Goal: Task Accomplishment & Management: Complete application form

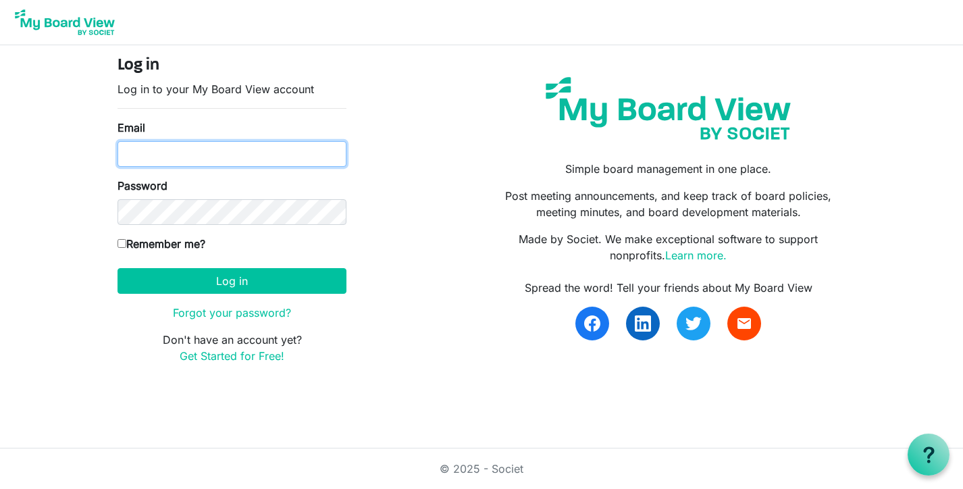
click at [213, 161] on input "Email" at bounding box center [231, 154] width 229 height 26
type input "kate@habitatsaltlake.org"
click at [117, 268] on button "Log in" at bounding box center [231, 281] width 229 height 26
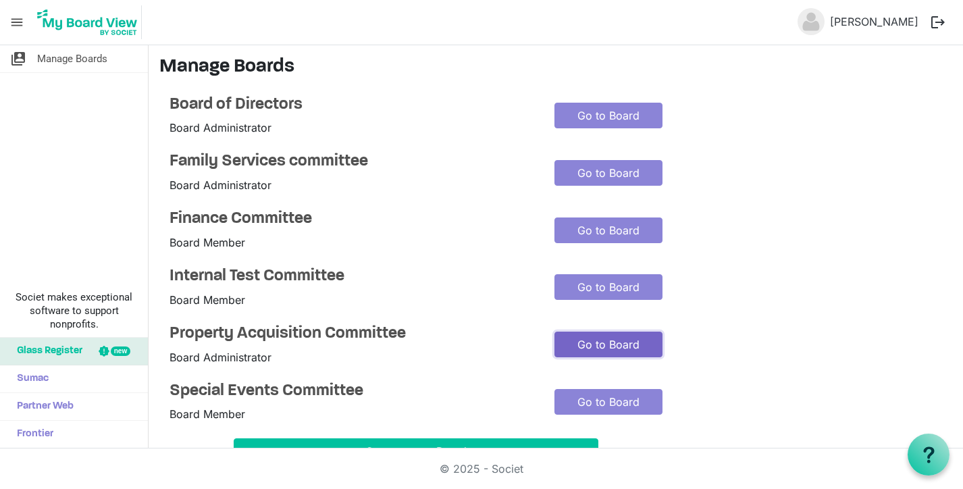
click at [577, 342] on link "Go to Board" at bounding box center [608, 345] width 108 height 26
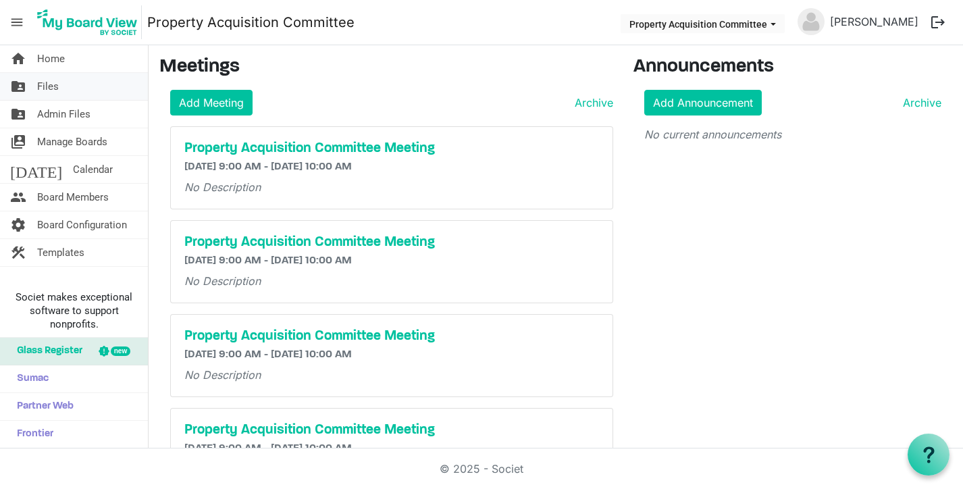
click at [54, 84] on span "Files" at bounding box center [48, 86] width 22 height 27
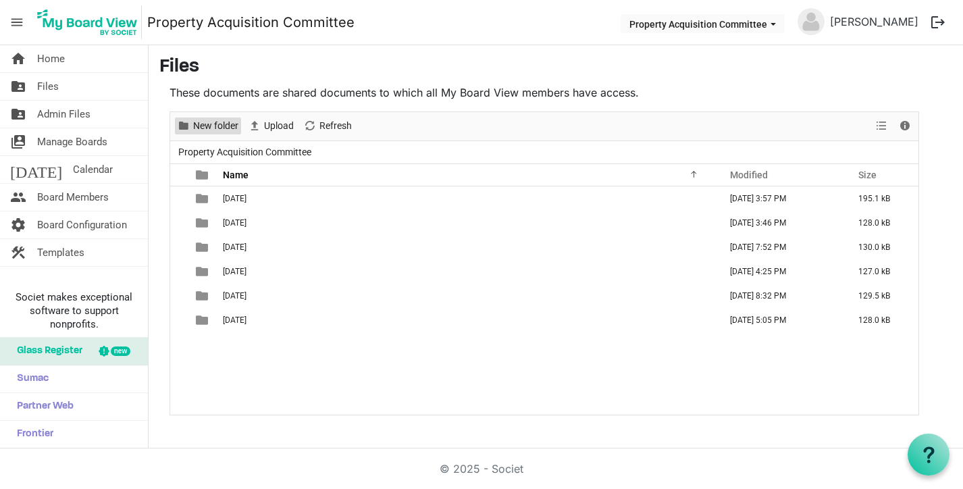
click at [209, 124] on span "New folder" at bounding box center [216, 125] width 48 height 17
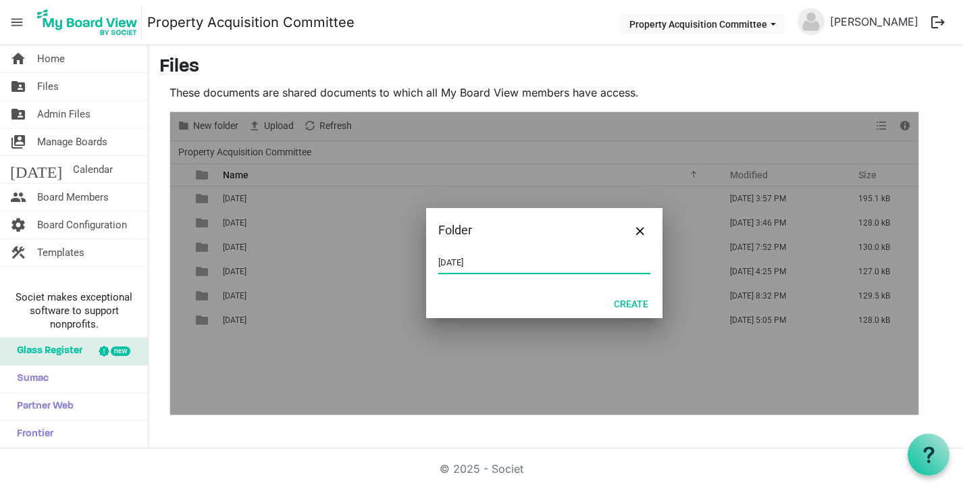
type input "September 16, 2025"
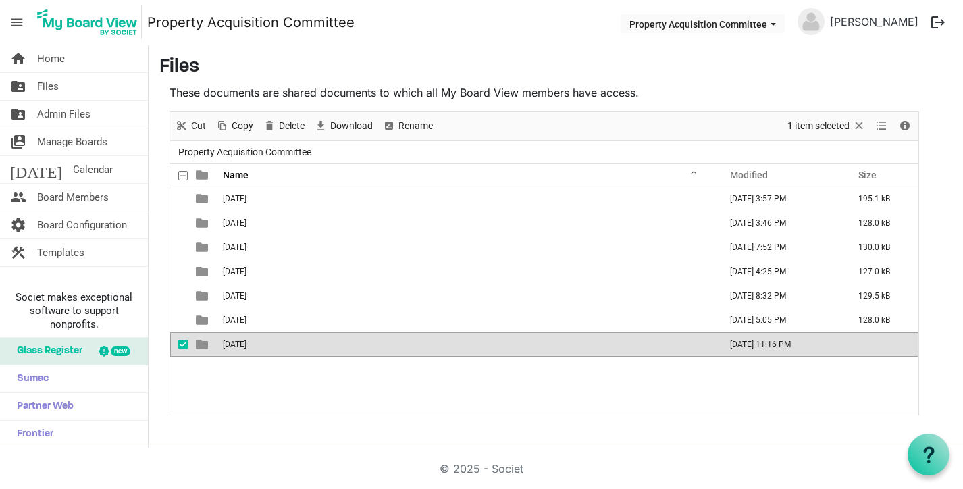
click at [246, 344] on span "September 16, 2025" at bounding box center [235, 344] width 24 height 9
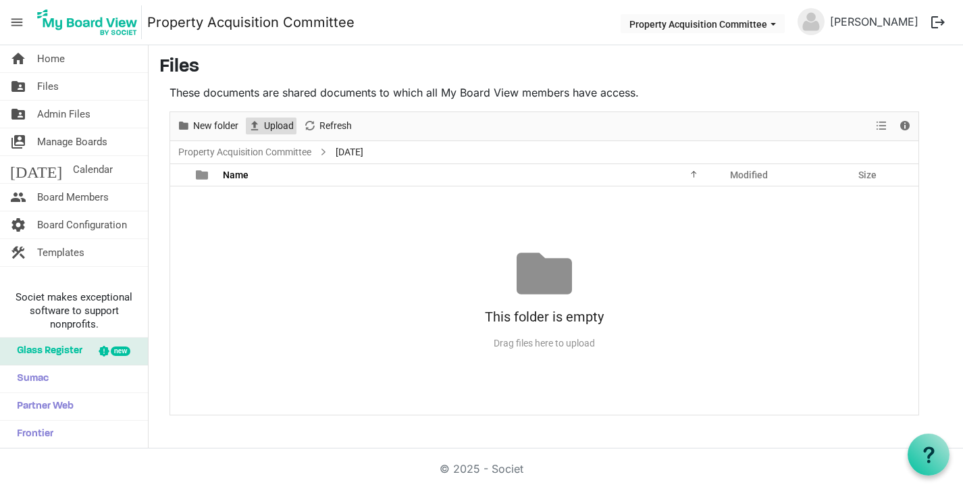
click at [276, 133] on span "Upload" at bounding box center [279, 125] width 32 height 17
click at [40, 90] on span "Files" at bounding box center [48, 86] width 22 height 27
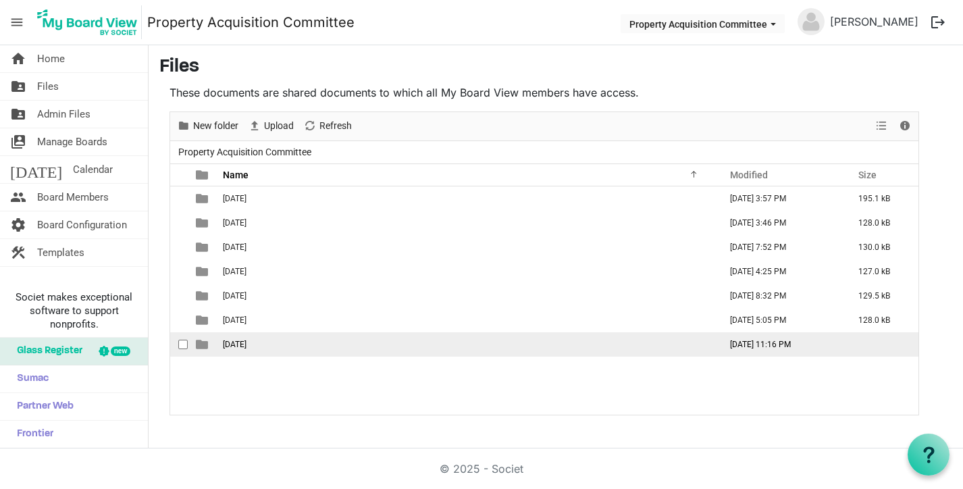
click at [246, 340] on span "September 16, 2025" at bounding box center [235, 344] width 24 height 9
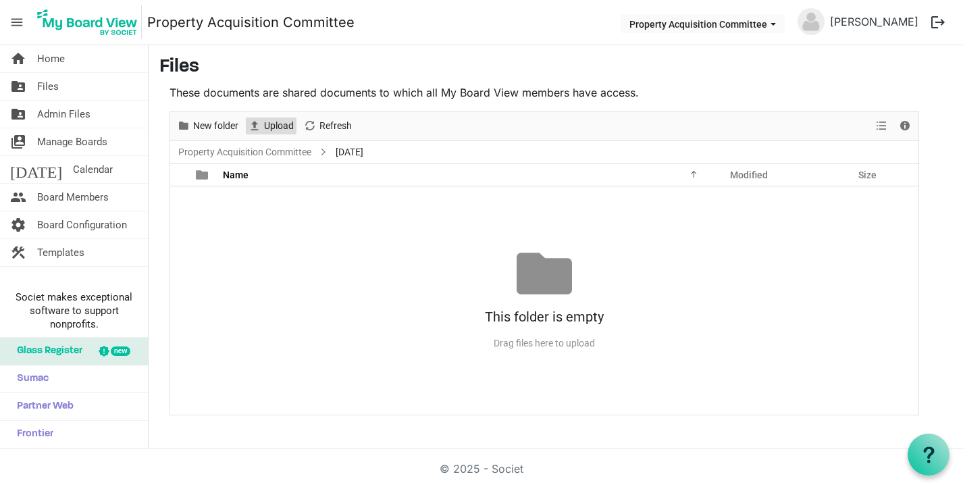
click at [263, 128] on span "Upload" at bounding box center [279, 125] width 32 height 17
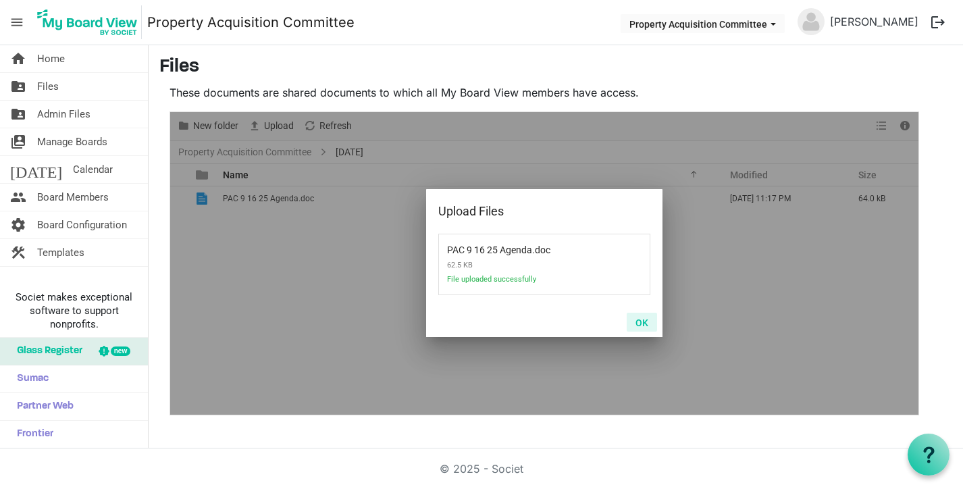
click at [641, 323] on button "OK" at bounding box center [642, 322] width 30 height 19
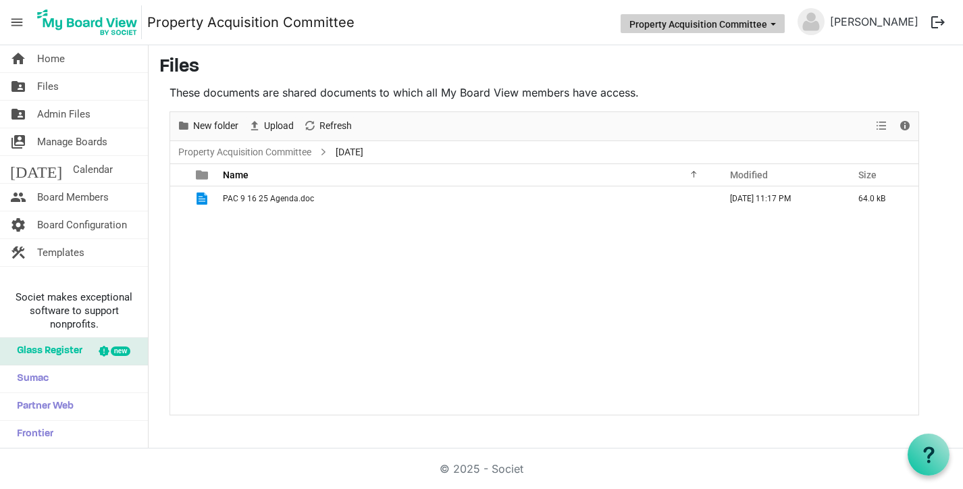
click at [739, 24] on button "Property Acquisition Committee" at bounding box center [703, 23] width 164 height 19
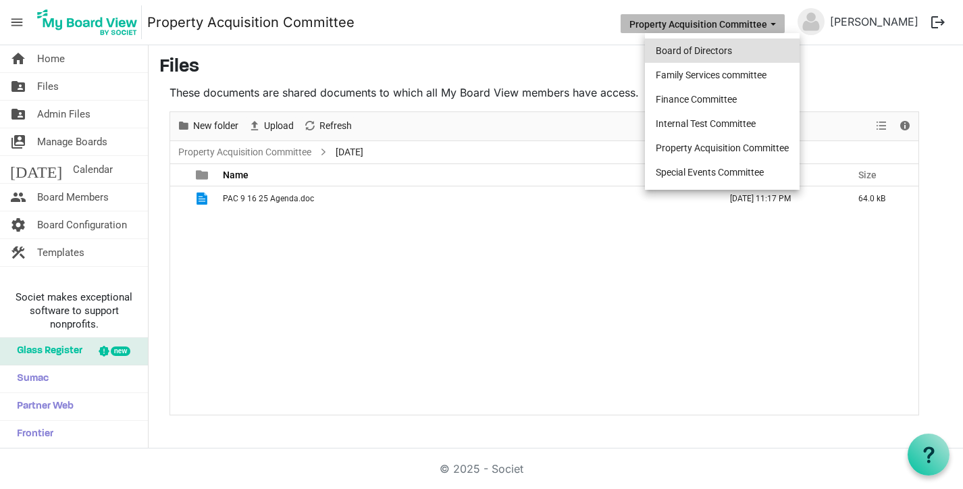
click at [704, 43] on li "Board of Directors" at bounding box center [722, 50] width 155 height 24
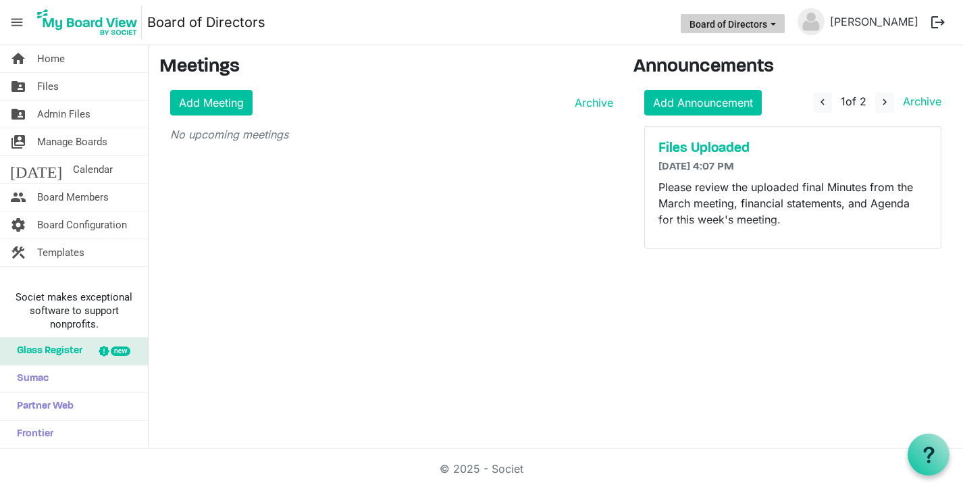
click at [740, 32] on button "Board of Directors" at bounding box center [733, 23] width 104 height 19
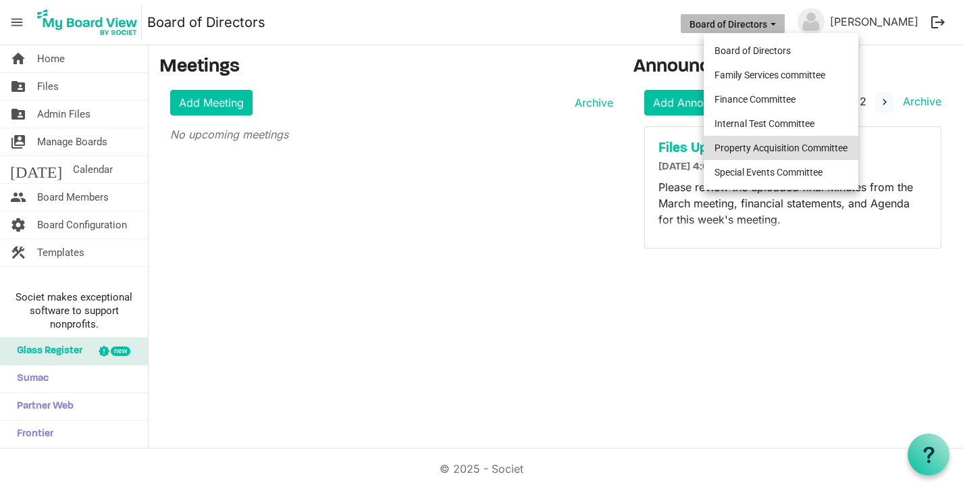
click at [740, 151] on li "Property Acquisition Committee" at bounding box center [781, 148] width 155 height 24
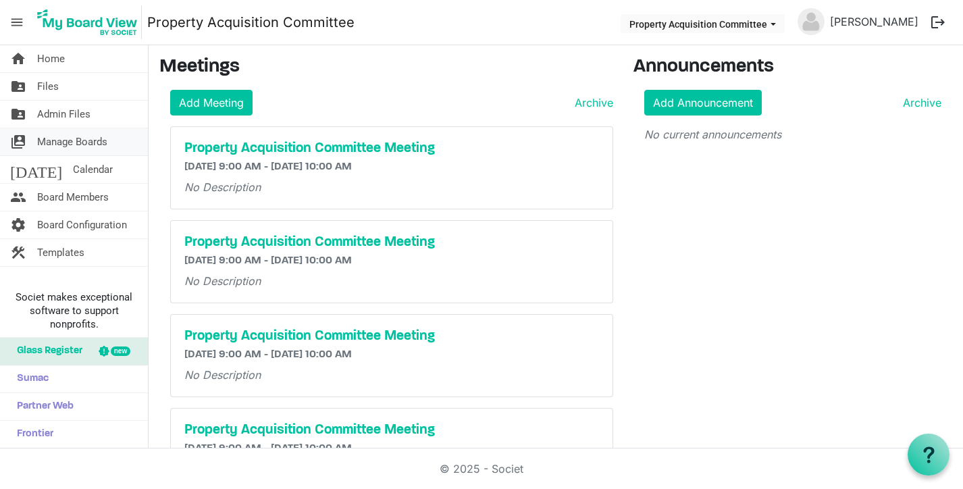
click at [56, 142] on span "Manage Boards" at bounding box center [72, 141] width 70 height 27
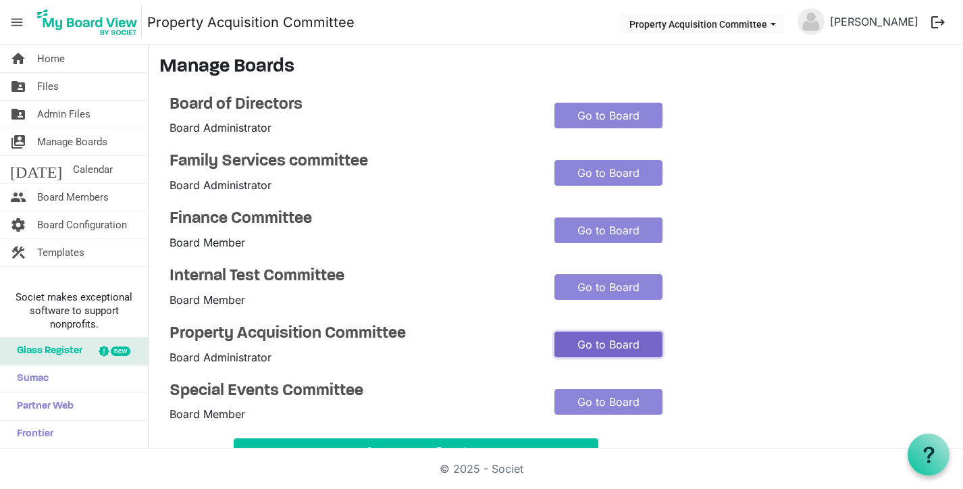
click at [617, 350] on link "Go to Board" at bounding box center [608, 345] width 108 height 26
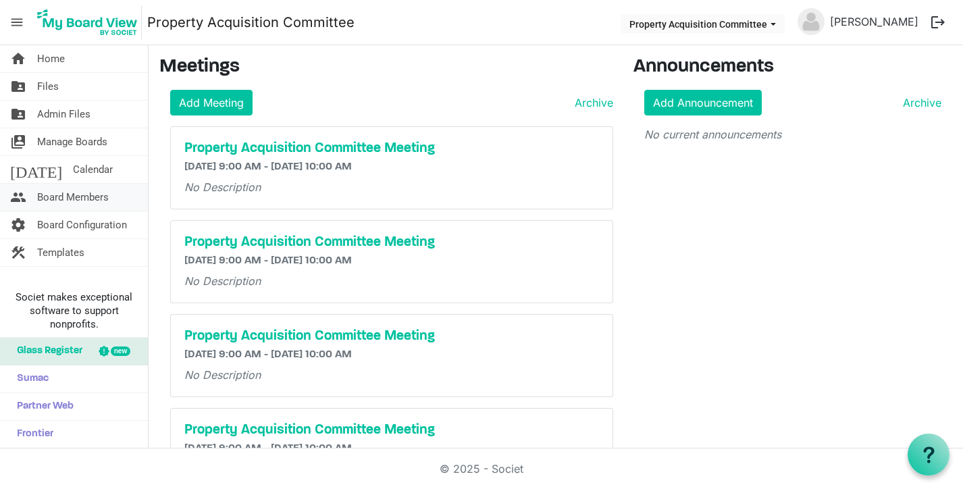
click at [63, 194] on span "Board Members" at bounding box center [73, 197] width 72 height 27
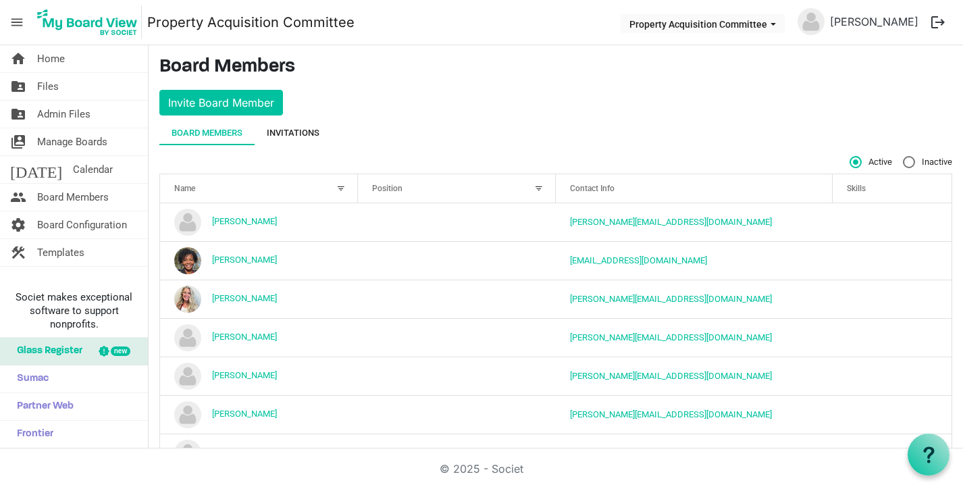
click at [294, 126] on div "Invitations" at bounding box center [293, 133] width 53 height 14
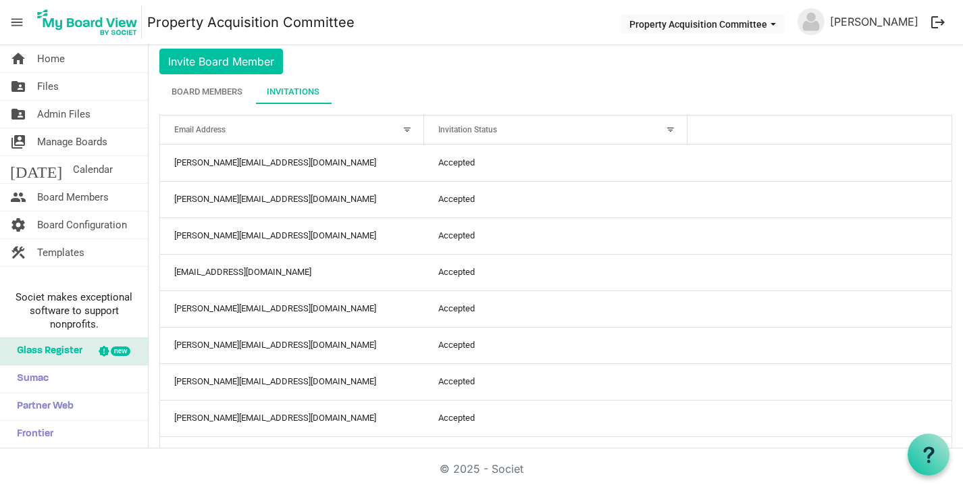
scroll to position [43, 0]
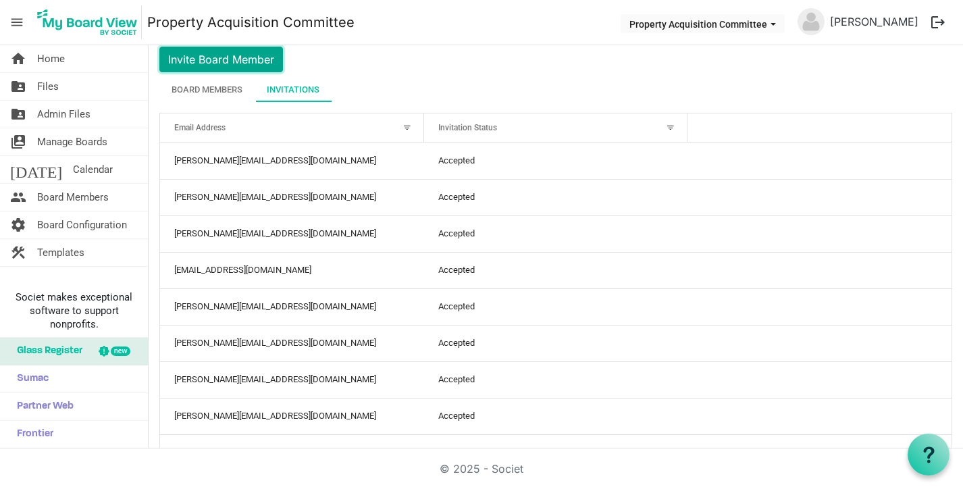
click at [201, 57] on button "Invite Board Member" at bounding box center [221, 60] width 124 height 26
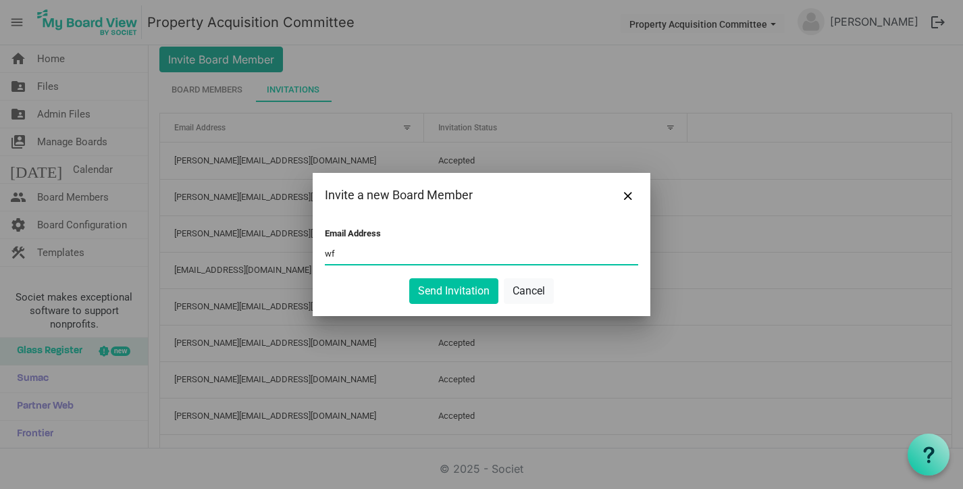
type input "w"
paste input "wfelice@buchalter.com>"
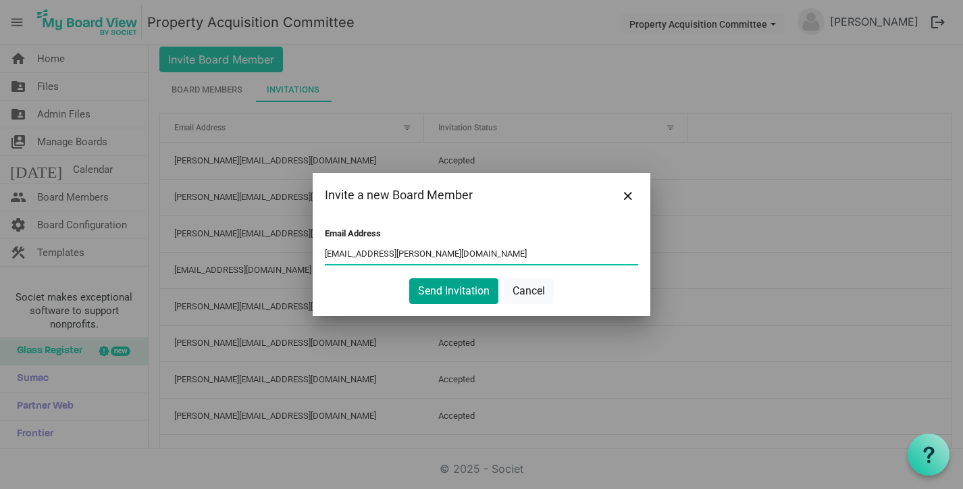
type input "wfelice@buchalter.com"
click at [448, 293] on button "Send Invitation" at bounding box center [453, 291] width 89 height 26
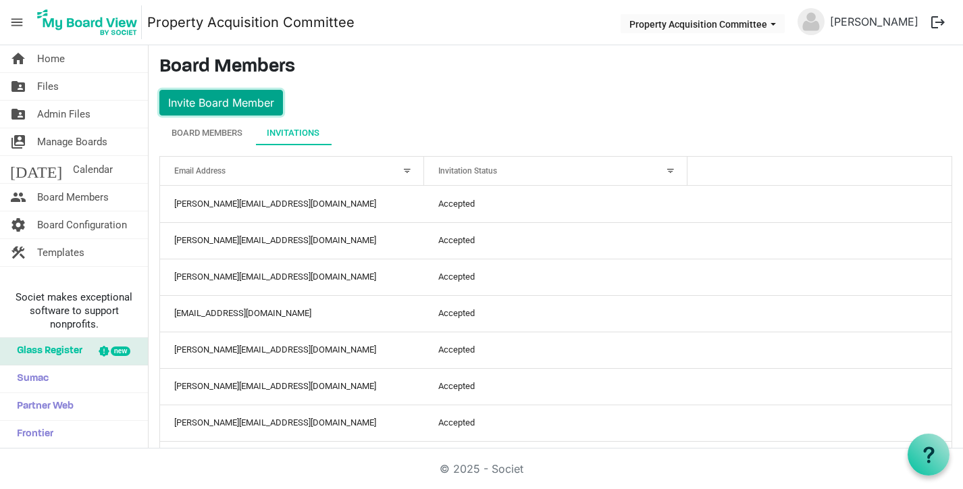
click at [217, 98] on button "Invite Board Member" at bounding box center [221, 103] width 124 height 26
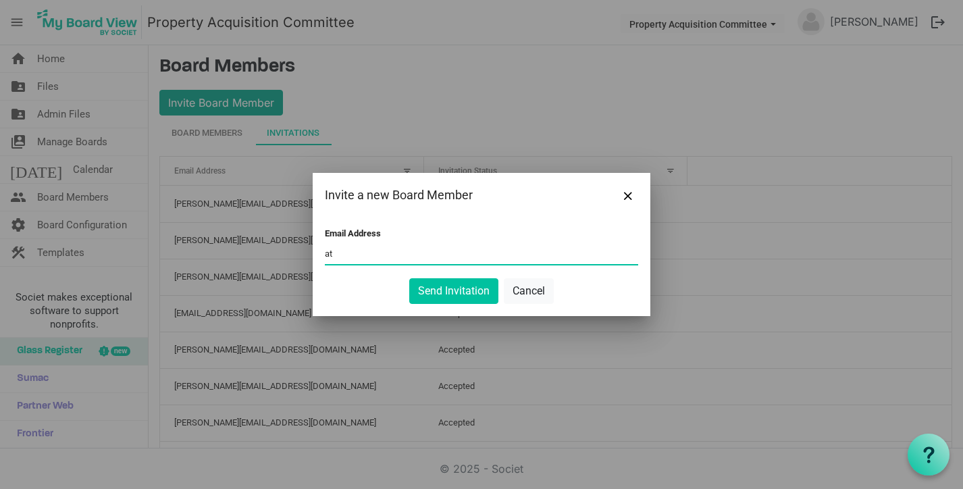
type input "a"
type input "kathryn@habitatsaltlake.org"
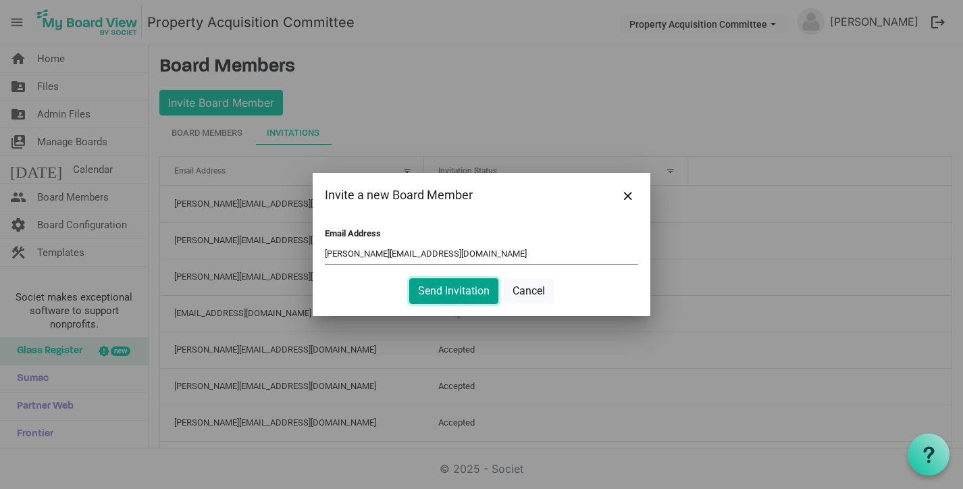
click at [440, 287] on button "Send Invitation" at bounding box center [453, 291] width 89 height 26
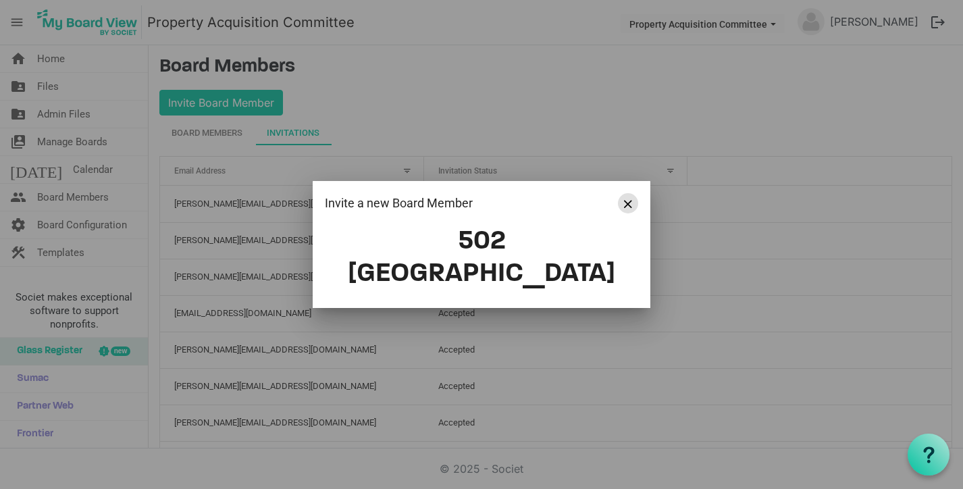
click at [627, 208] on span "Close" at bounding box center [628, 204] width 8 height 8
click at [205, 92] on div at bounding box center [481, 244] width 963 height 489
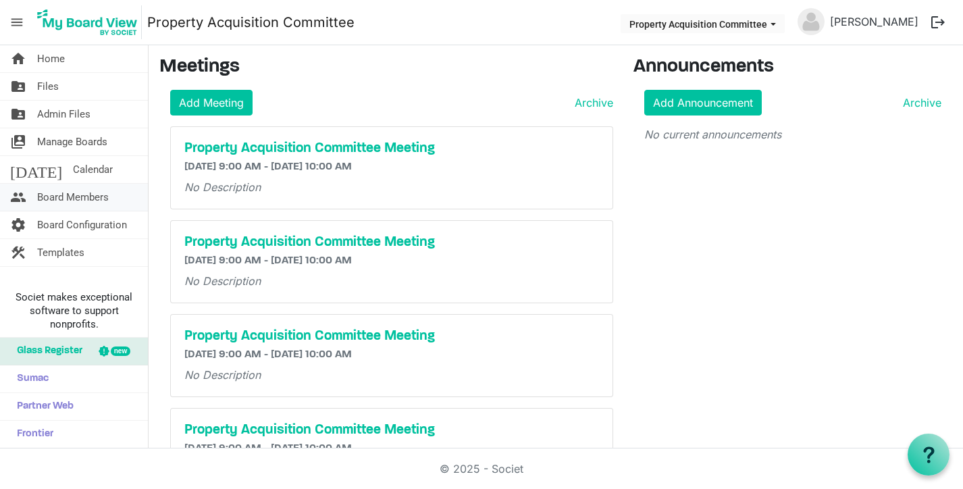
click at [71, 192] on span "Board Members" at bounding box center [73, 197] width 72 height 27
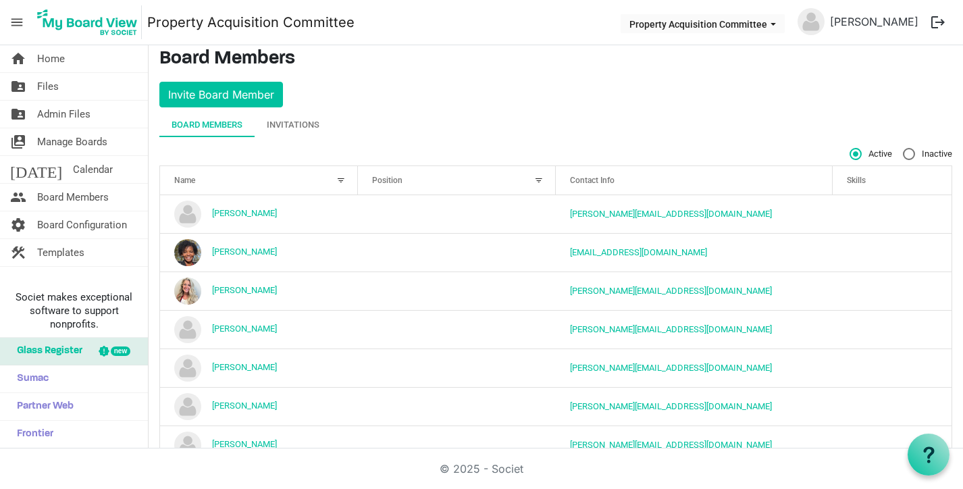
scroll to position [6, 0]
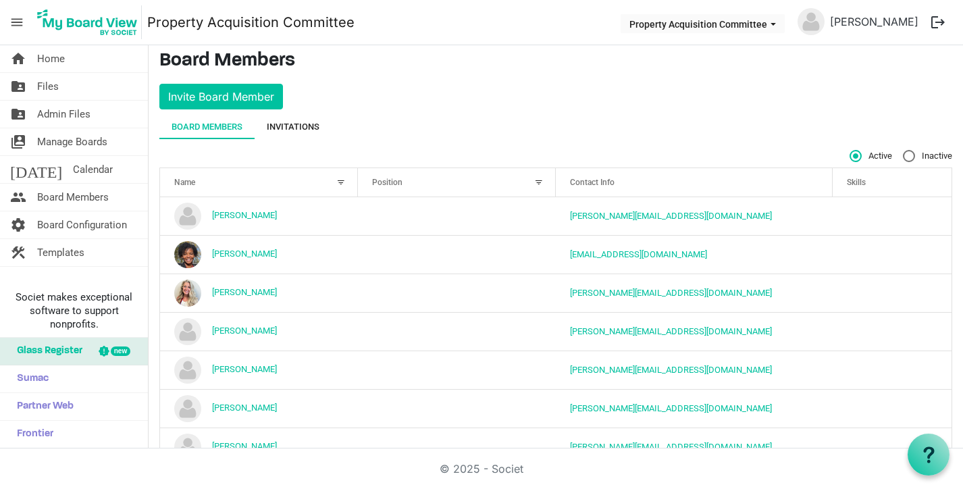
click at [282, 126] on div "Invitations" at bounding box center [293, 127] width 53 height 14
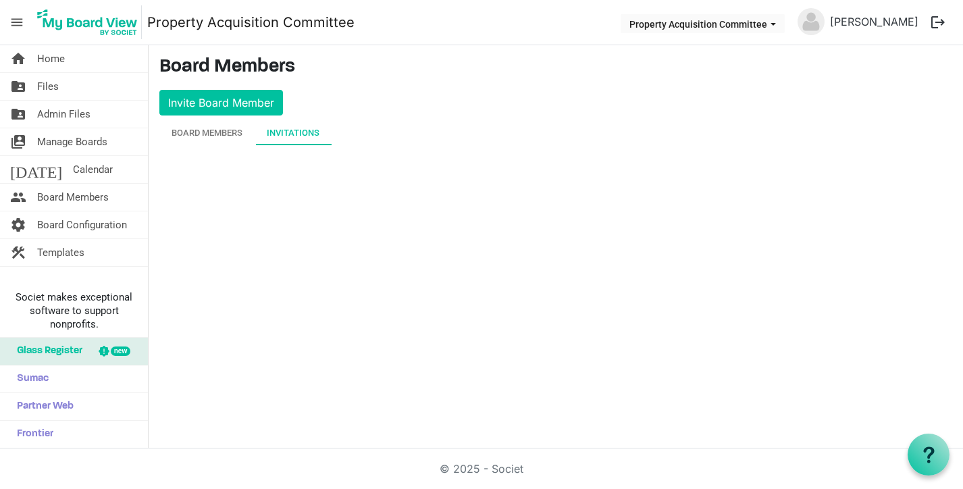
scroll to position [0, 0]
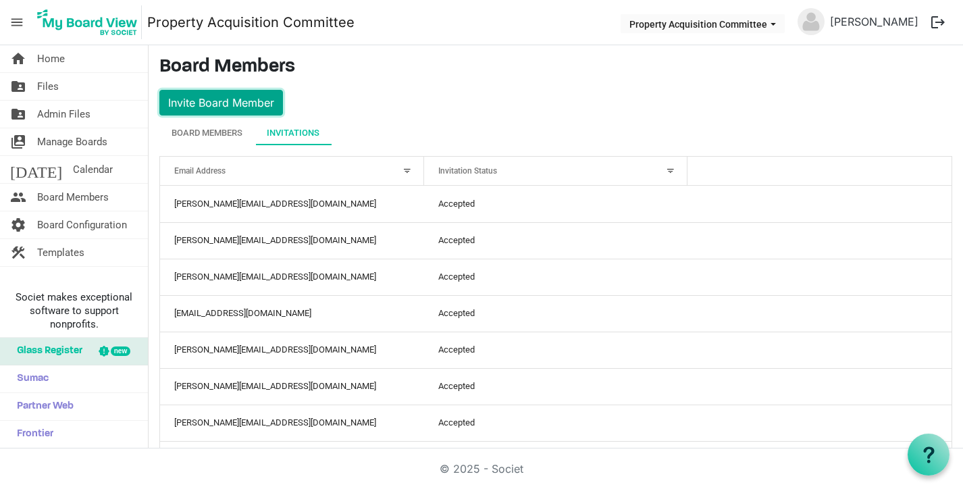
click at [223, 101] on button "Invite Board Member" at bounding box center [221, 103] width 124 height 26
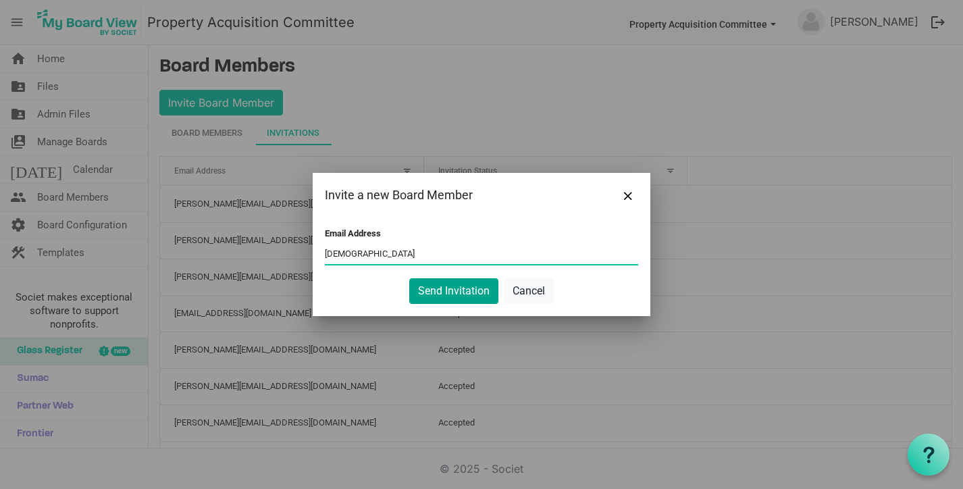
type input "kathryn@habitatsaltlake.org"
click at [456, 290] on button "Send Invitation" at bounding box center [453, 291] width 89 height 26
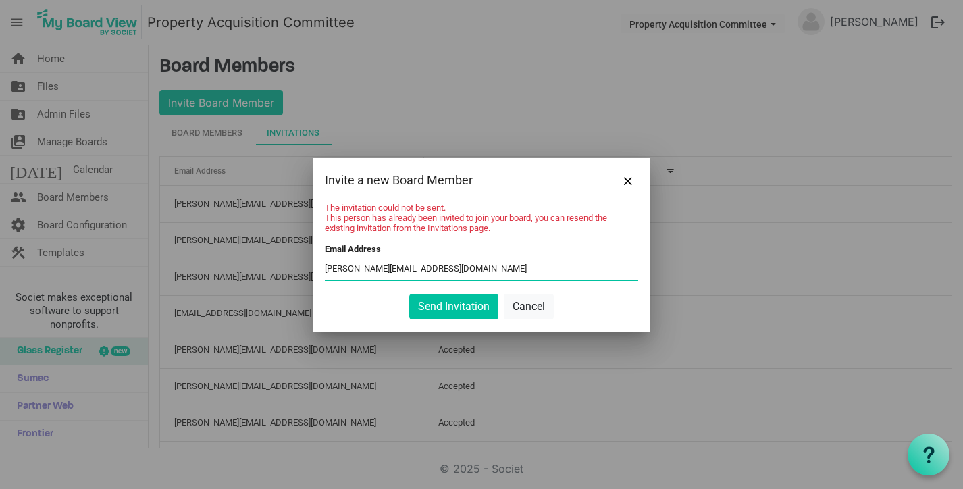
drag, startPoint x: 451, startPoint y: 269, endPoint x: 317, endPoint y: 262, distance: 133.9
click at [317, 262] on div "The invitation could not be sent. This person has already been invited to join …" at bounding box center [482, 267] width 338 height 129
click at [357, 272] on input "kathryn@habitatsaltlake.org" at bounding box center [481, 269] width 313 height 20
type input "adriana@habitatsaltlake.org"
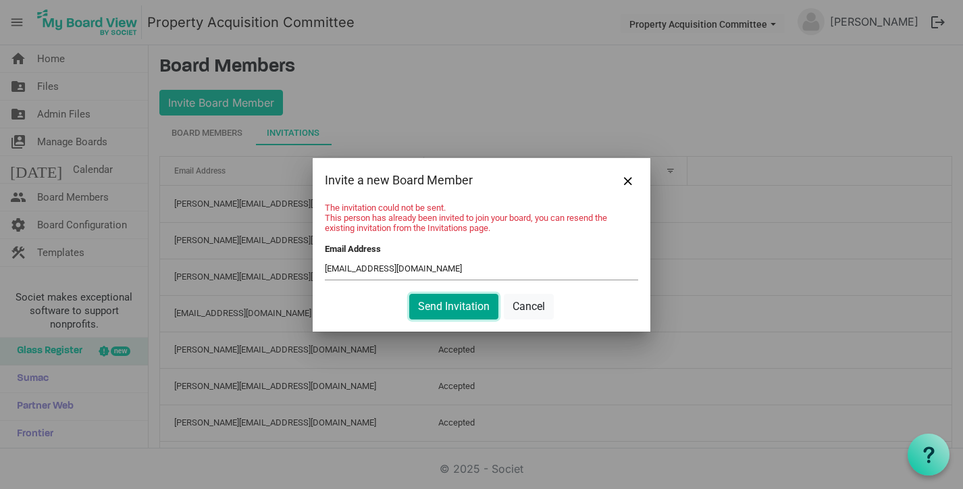
click at [457, 308] on button "Send Invitation" at bounding box center [453, 307] width 89 height 26
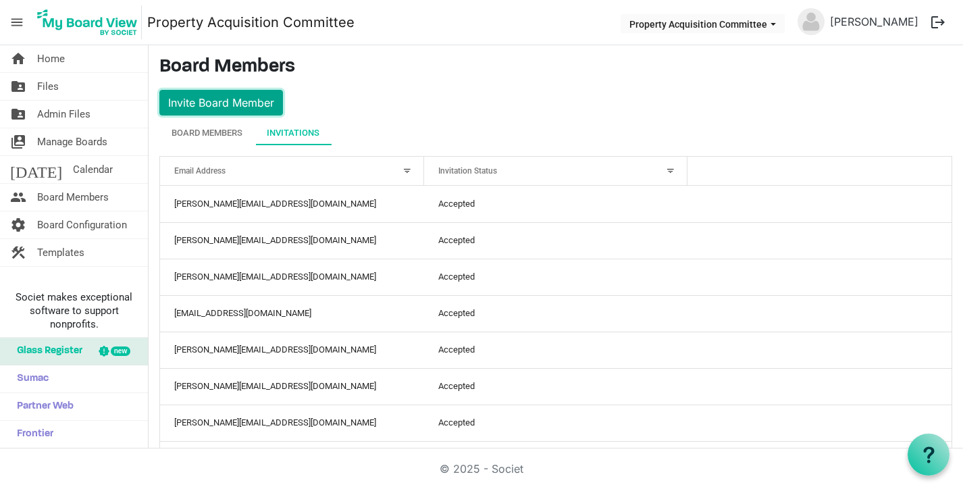
click at [232, 99] on button "Invite Board Member" at bounding box center [221, 103] width 124 height 26
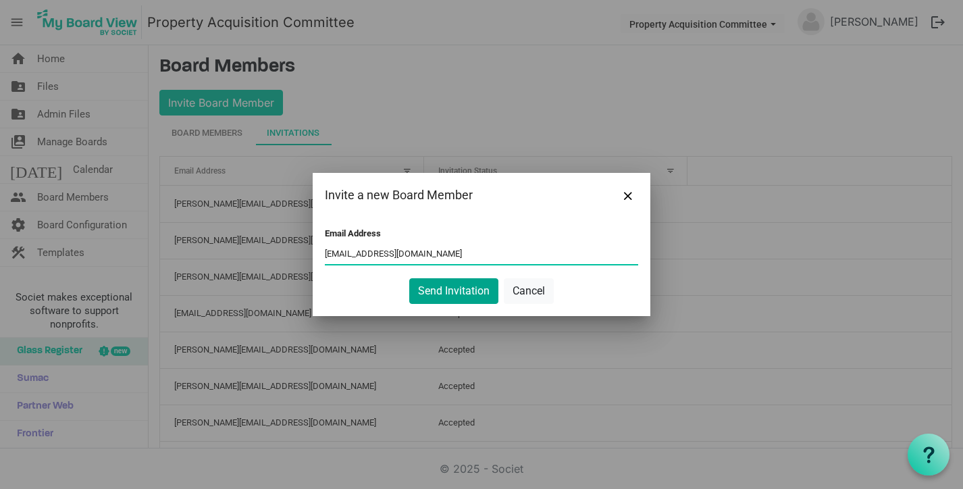
type input "austin@habitatsaltlake.org"
click at [451, 295] on button "Send Invitation" at bounding box center [453, 291] width 89 height 26
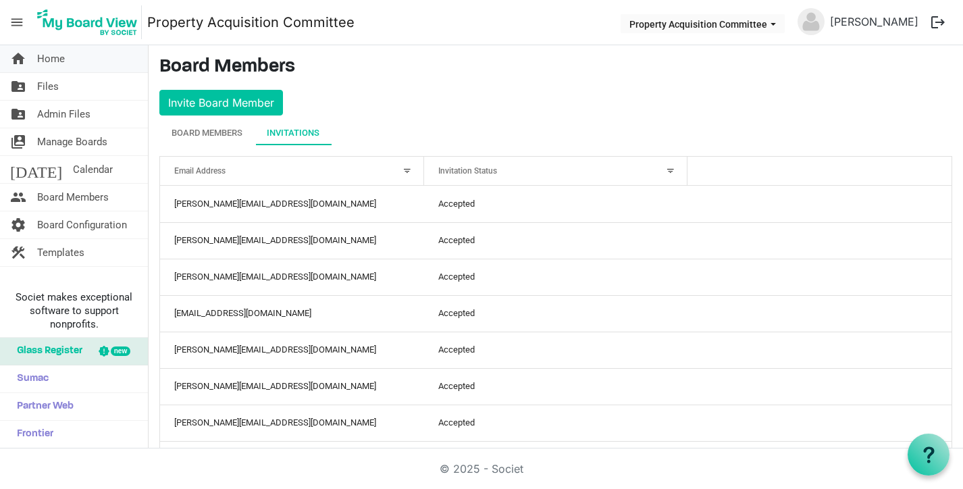
click at [52, 59] on span "Home" at bounding box center [51, 58] width 28 height 27
